Goal: Task Accomplishment & Management: Manage account settings

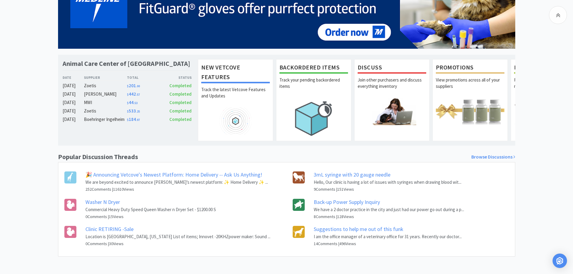
scroll to position [84, 0]
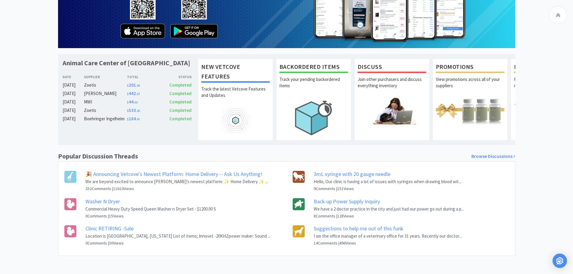
click at [345, 230] on link "Suggestions to help me out of this funk" at bounding box center [359, 228] width 90 height 7
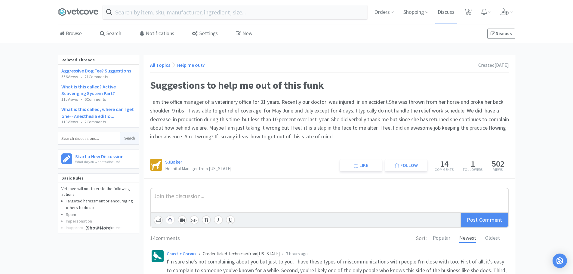
click at [77, 17] on span at bounding box center [80, 12] width 45 height 24
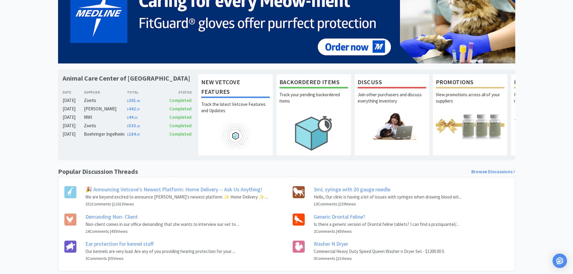
scroll to position [84, 0]
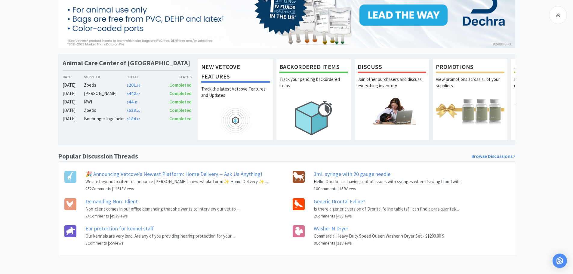
click at [322, 199] on link "Generic Drontal Feline?" at bounding box center [339, 201] width 51 height 7
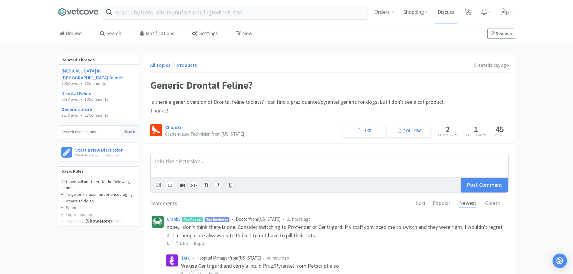
click at [89, 18] on span at bounding box center [80, 12] width 45 height 24
click at [101, 71] on link "[MEDICAL_DATA] in [DEMOGRAPHIC_DATA] feline?" at bounding box center [92, 74] width 62 height 13
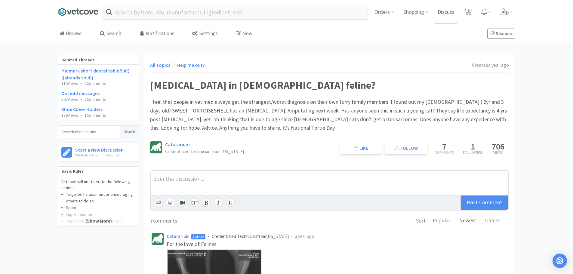
click at [73, 13] on icon at bounding box center [78, 12] width 40 height 9
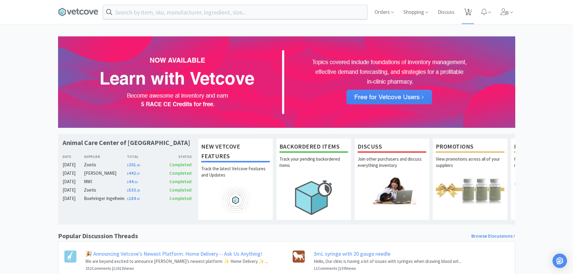
click at [467, 13] on icon at bounding box center [468, 12] width 8 height 7
select select "50"
select select "4"
select select "1"
select select "8"
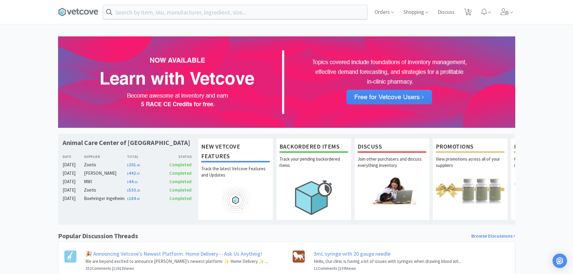
select select "3"
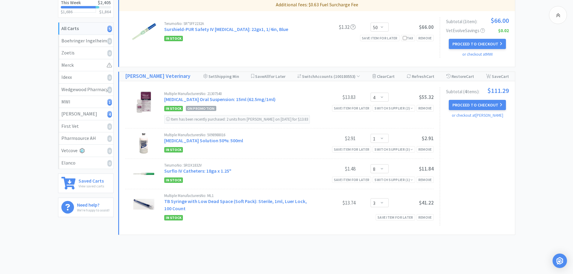
scroll to position [60, 0]
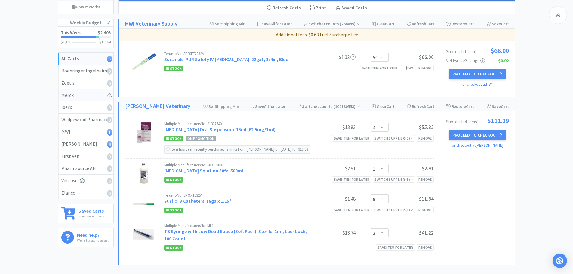
click at [102, 95] on div "Merck" at bounding box center [85, 95] width 49 height 8
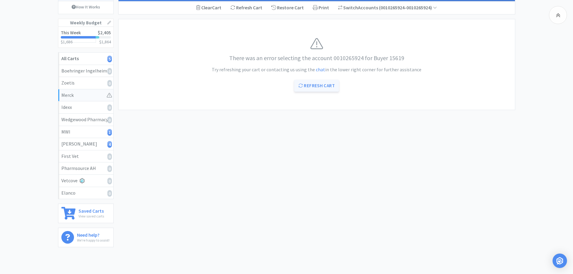
click at [321, 85] on button "Refresh Cart" at bounding box center [316, 86] width 45 height 12
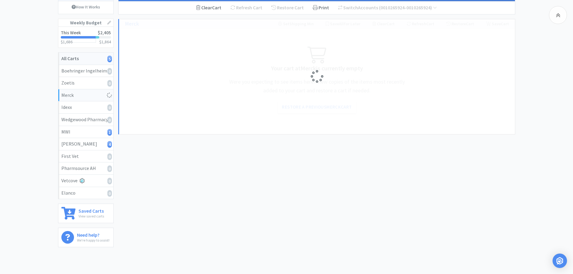
click at [96, 63] on link "All Carts 5" at bounding box center [85, 59] width 55 height 12
select select "50"
select select "4"
select select "1"
select select "8"
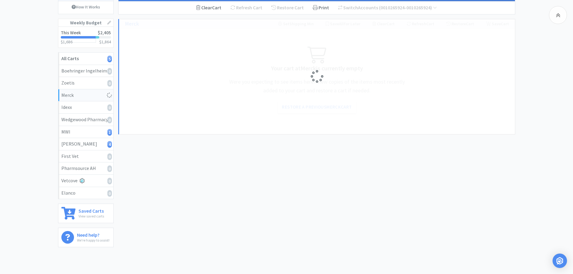
select select "3"
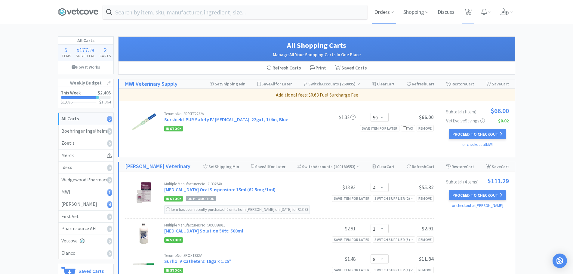
click at [381, 16] on span "Orders" at bounding box center [384, 12] width 24 height 24
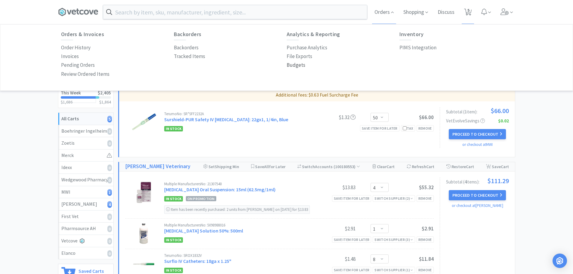
click at [289, 64] on p "Budgets" at bounding box center [296, 65] width 19 height 8
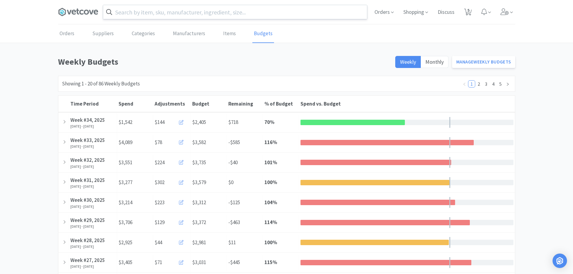
click at [184, 17] on input "text" at bounding box center [235, 12] width 264 height 14
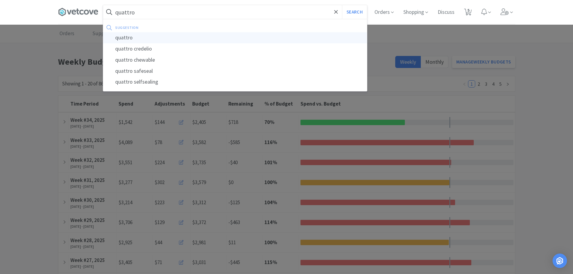
type input "quattro"
click at [137, 38] on div "quattro" at bounding box center [235, 37] width 264 height 11
select select "50"
select select "4"
select select "1"
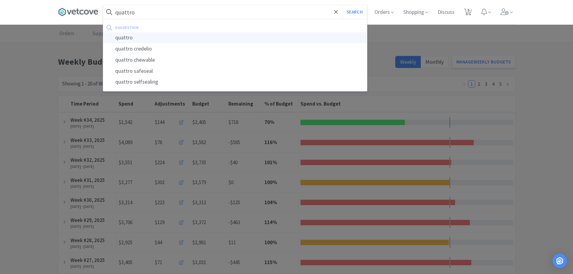
select select "8"
select select "3"
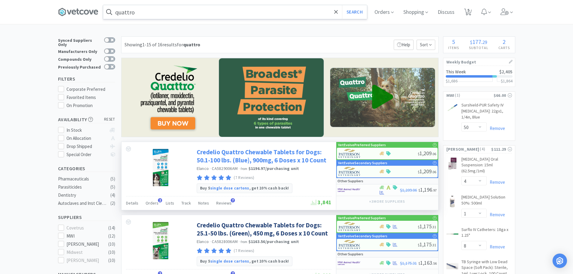
click at [270, 157] on link "Credelio Quattro Chewable Tablets for Dogs: 50.1-100 lbs. (Blue), 900mg, 6 Dose…" at bounding box center [263, 156] width 133 height 17
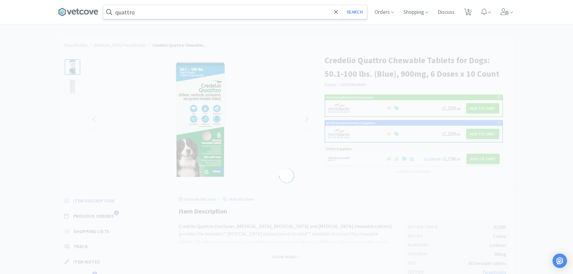
select select "822095"
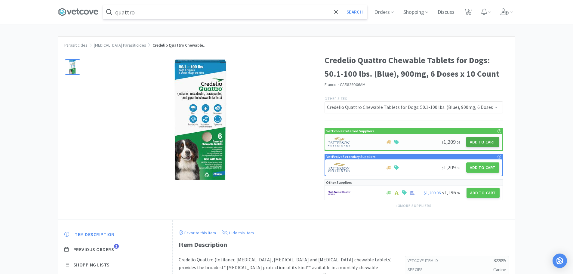
click at [480, 142] on button "Add to Cart" at bounding box center [482, 142] width 33 height 10
select select "1"
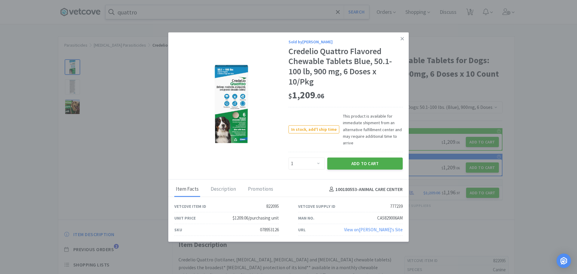
click at [358, 163] on button "Add to Cart" at bounding box center [365, 164] width 75 height 12
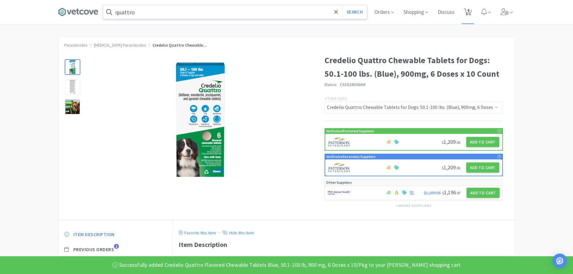
click at [468, 11] on icon at bounding box center [468, 12] width 8 height 7
select select "50"
select select "4"
select select "1"
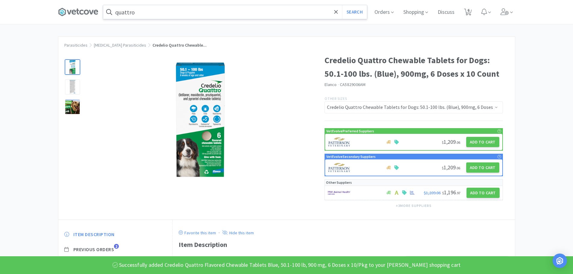
select select "8"
select select "3"
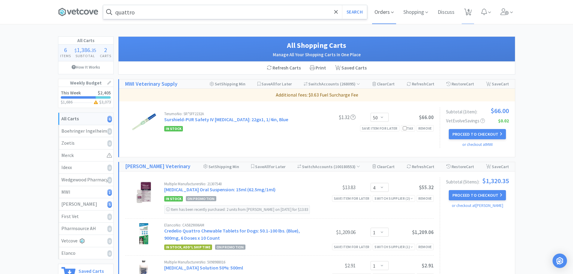
click at [391, 12] on icon at bounding box center [392, 12] width 3 height 5
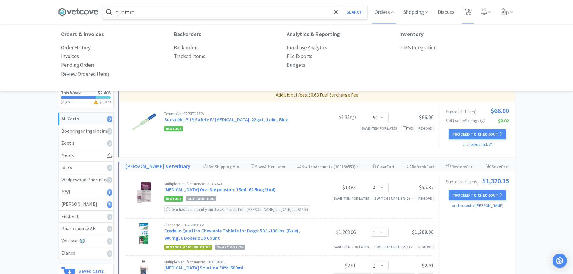
click at [69, 57] on p "Invoices" at bounding box center [70, 56] width 18 height 8
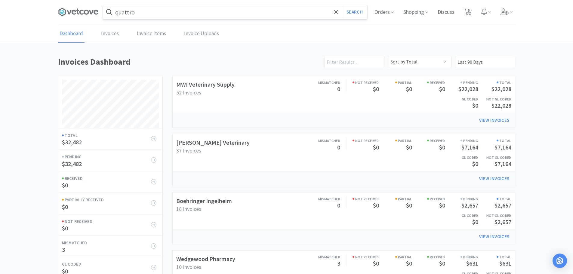
scroll to position [281, 457]
click at [192, 200] on link "Boehringer Ingelheim" at bounding box center [204, 201] width 56 height 8
click at [219, 85] on link "MWI Veterinary Supply" at bounding box center [205, 85] width 58 height 8
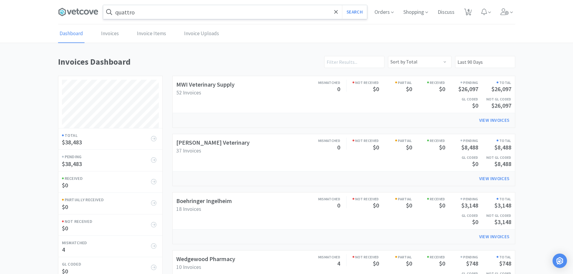
click at [203, 148] on h3 "37 Invoices" at bounding box center [218, 150] width 84 height 7
click at [203, 145] on link "[PERSON_NAME] Veterinary" at bounding box center [212, 143] width 73 height 8
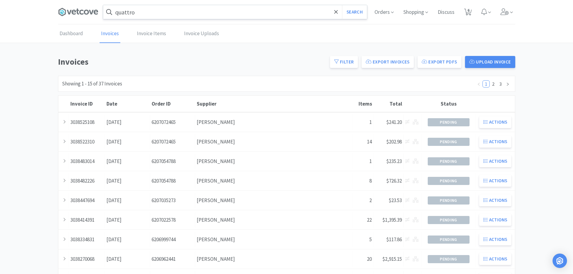
click at [80, 7] on span at bounding box center [80, 12] width 45 height 24
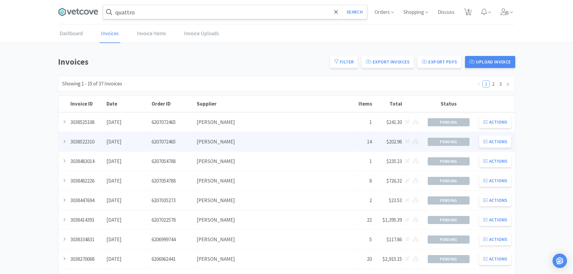
click at [244, 143] on div "Supplier [PERSON_NAME]" at bounding box center [273, 141] width 157 height 15
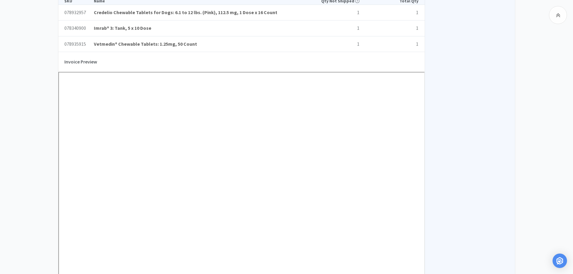
scroll to position [451, 0]
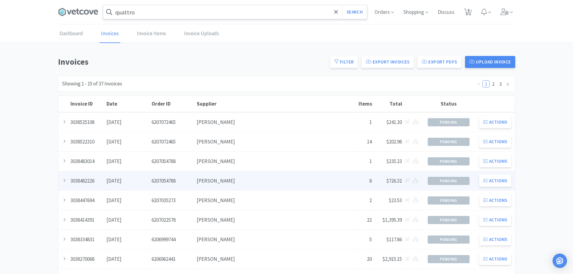
click at [235, 175] on div "Supplier [PERSON_NAME]" at bounding box center [273, 180] width 157 height 15
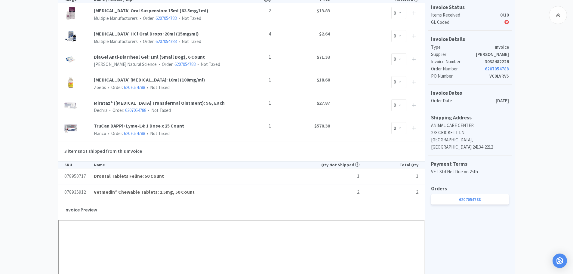
scroll to position [150, 0]
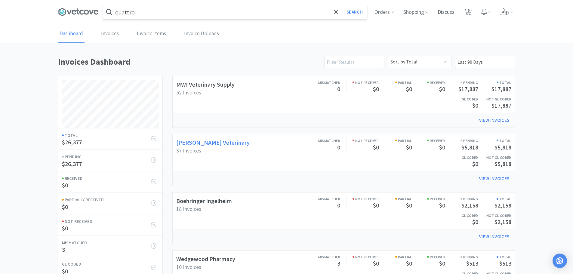
scroll to position [281, 457]
click at [202, 198] on link "Boehringer Ingelheim" at bounding box center [204, 201] width 56 height 8
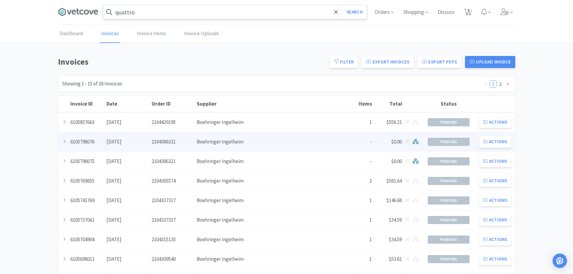
click at [258, 149] on div "Supplier Boehringer Ingelheim" at bounding box center [273, 141] width 157 height 15
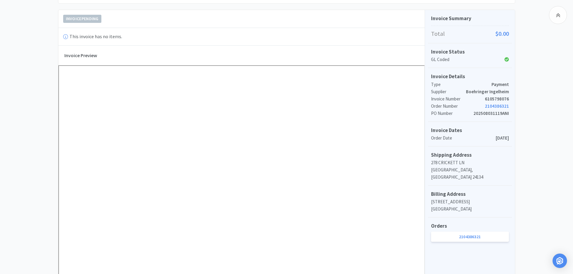
scroll to position [90, 0]
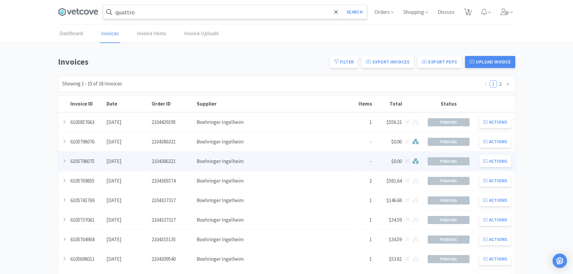
click at [278, 165] on div "Supplier Boehringer Ingelheim" at bounding box center [273, 161] width 157 height 15
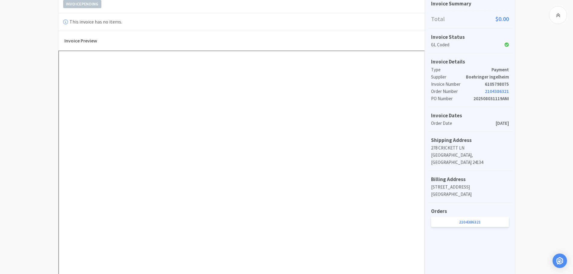
scroll to position [120, 0]
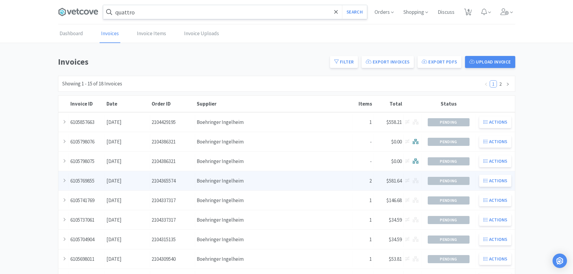
click at [243, 189] on div "Invoice ID 6105769855 Date [DATE] Order ID 2104365574 Supplier Boehringer Ingel…" at bounding box center [286, 180] width 457 height 19
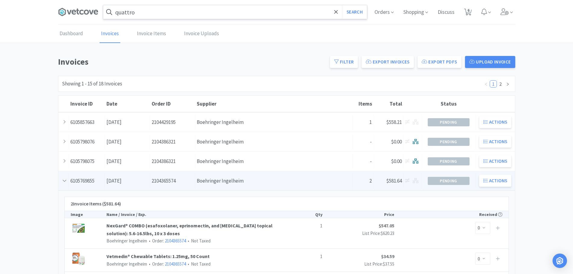
click at [256, 178] on div "Supplier Boehringer Ingelheim" at bounding box center [273, 180] width 157 height 15
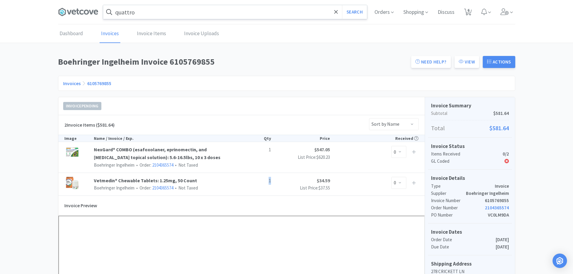
click at [256, 178] on p "1" at bounding box center [255, 181] width 29 height 8
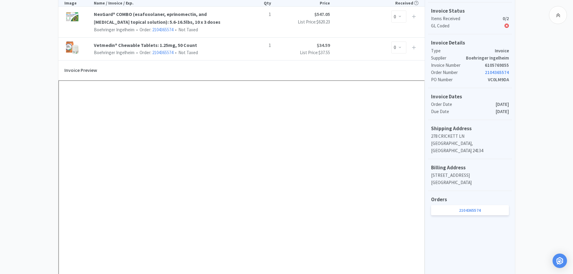
scroll to position [120, 0]
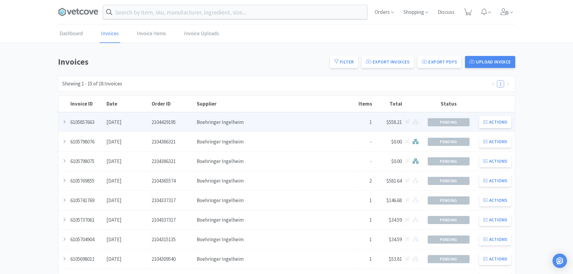
click at [278, 120] on div "Supplier Boehringer Ingelheim" at bounding box center [273, 122] width 157 height 15
